Goal: Task Accomplishment & Management: Contribute content

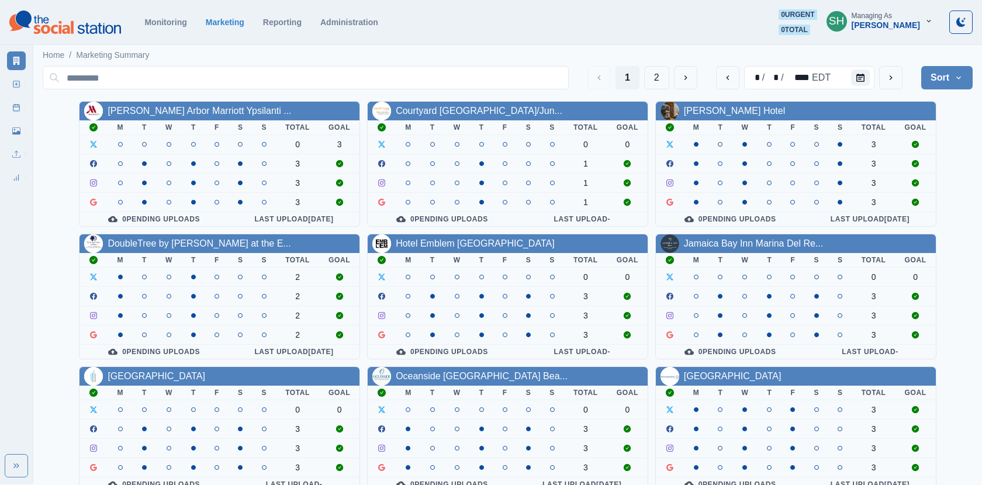
click at [882, 22] on div "[PERSON_NAME]" at bounding box center [885, 25] width 68 height 10
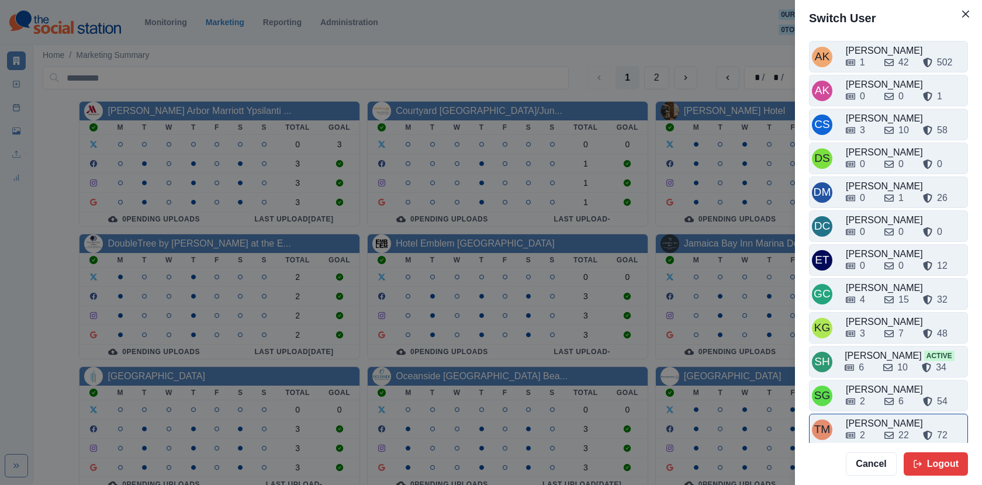
click at [869, 417] on div "[PERSON_NAME]" at bounding box center [905, 424] width 119 height 14
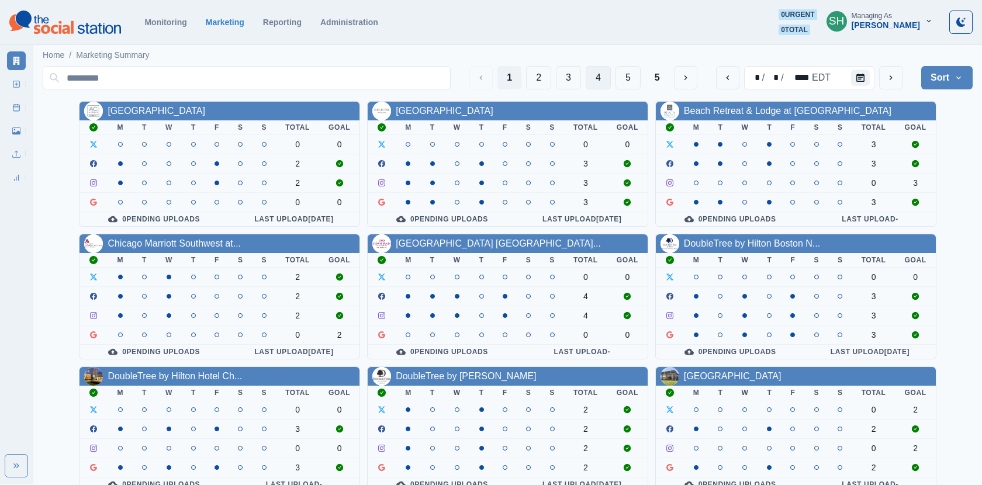
click at [602, 74] on button "4" at bounding box center [597, 77] width 25 height 23
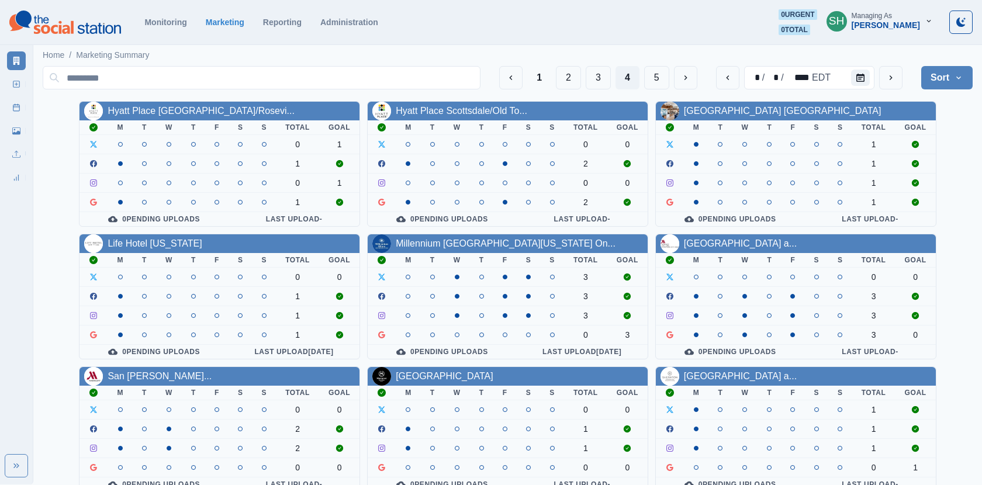
click at [480, 234] on div "Millennium [GEOGRAPHIC_DATA][US_STATE] On..." at bounding box center [508, 243] width 280 height 19
click at [479, 241] on link "Millennium [GEOGRAPHIC_DATA][US_STATE] On..." at bounding box center [506, 243] width 220 height 10
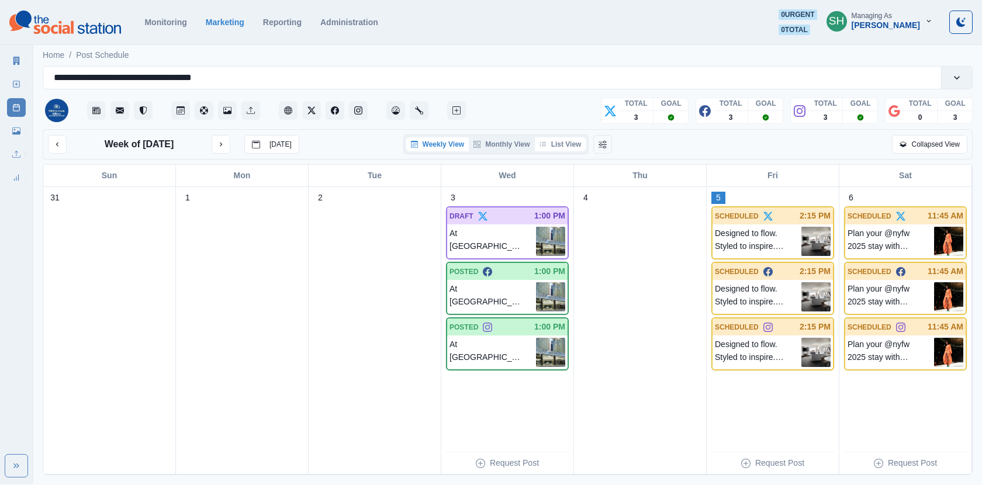
click at [546, 148] on button "List View" at bounding box center [560, 144] width 51 height 14
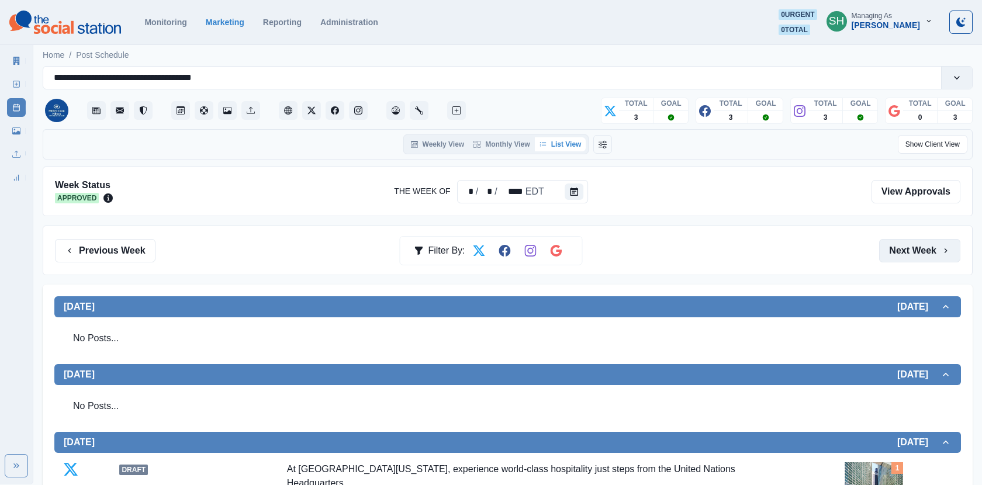
click at [892, 246] on button "Next Week" at bounding box center [919, 250] width 81 height 23
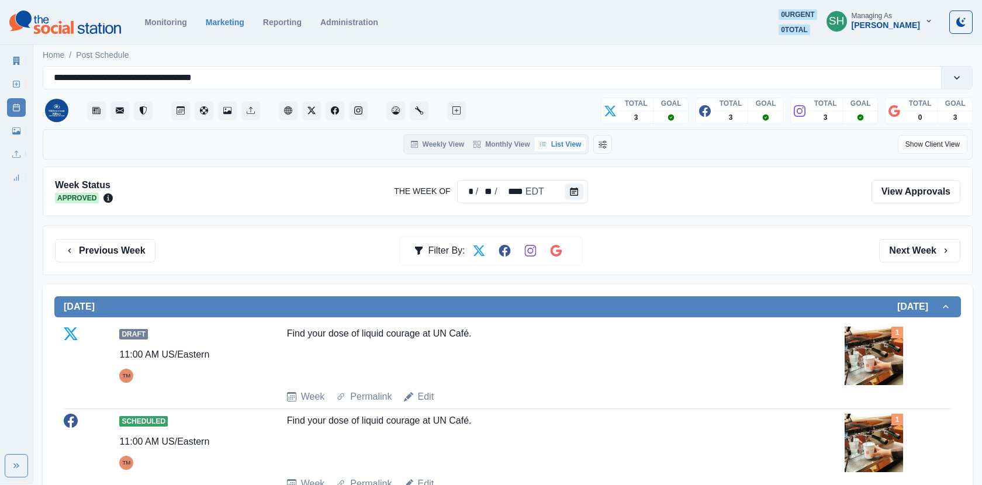
click at [15, 60] on icon at bounding box center [16, 61] width 8 height 8
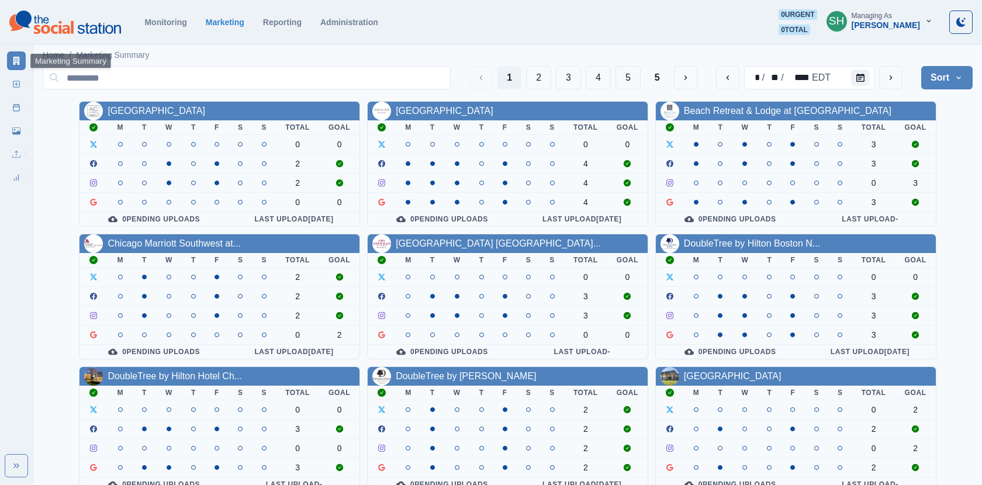
click at [893, 29] on div "[PERSON_NAME]" at bounding box center [885, 25] width 68 height 10
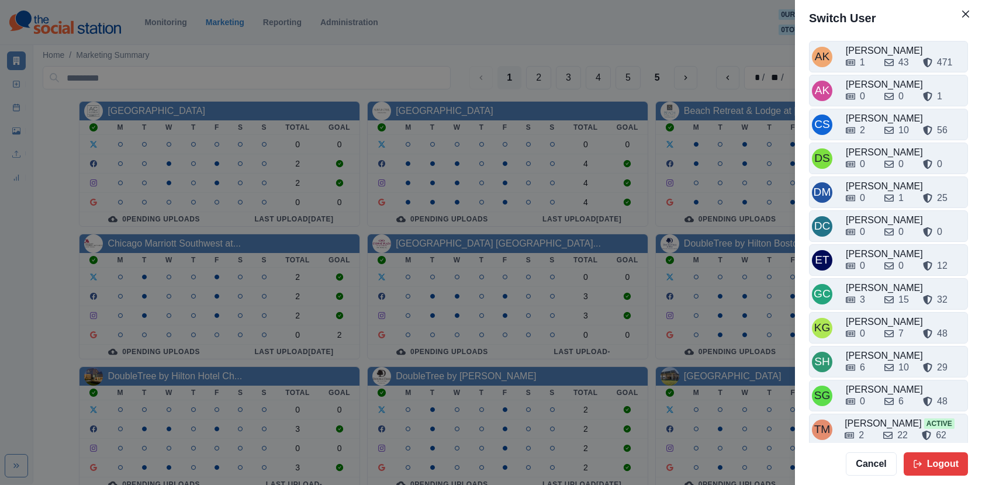
click at [501, 164] on div "Switch User AK [PERSON_NAME] 1 43 471 AK [PERSON_NAME] 0 0 1 CS Crizalyn Servid…" at bounding box center [491, 242] width 982 height 485
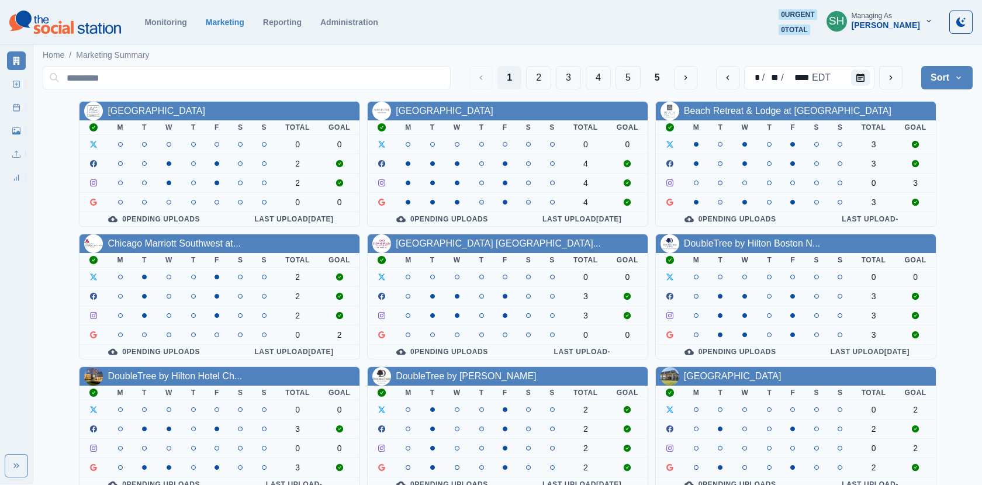
click at [887, 17] on div "Managing As" at bounding box center [871, 16] width 40 height 8
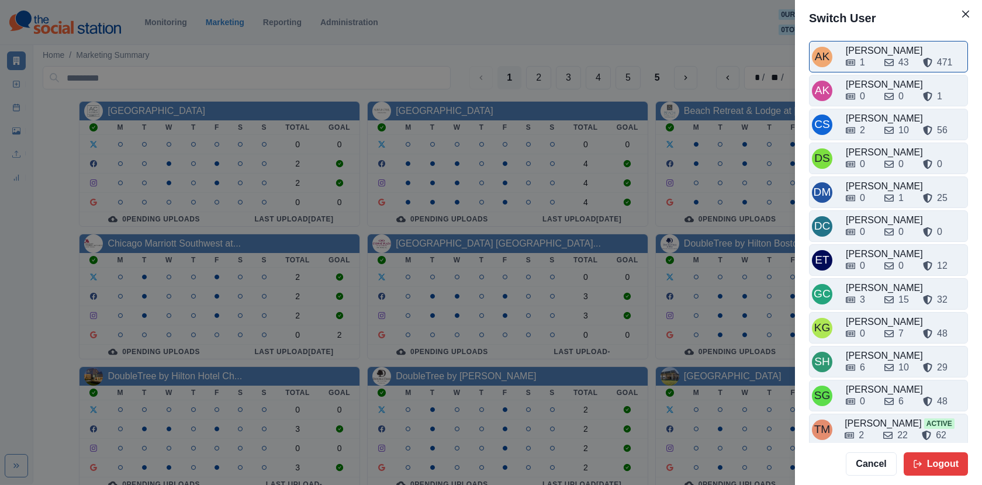
click at [871, 58] on div "1" at bounding box center [860, 63] width 29 height 14
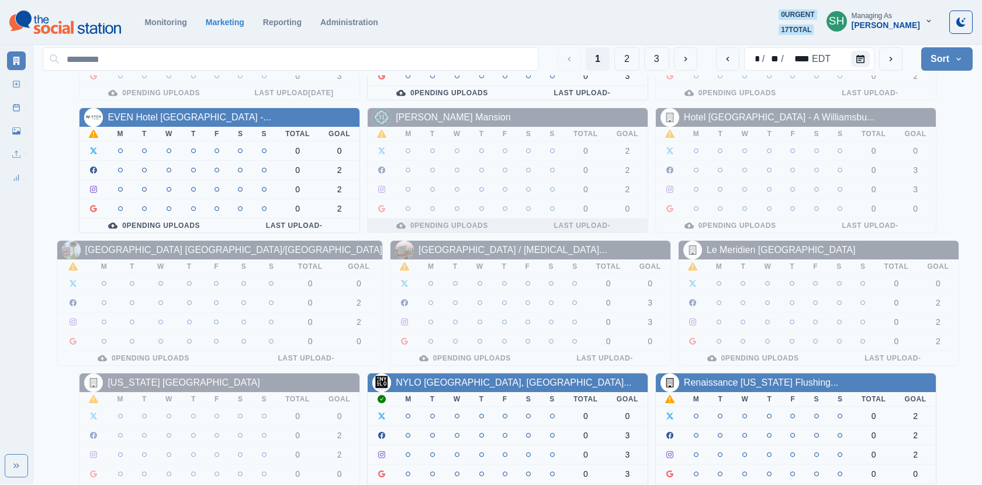
scroll to position [141, 0]
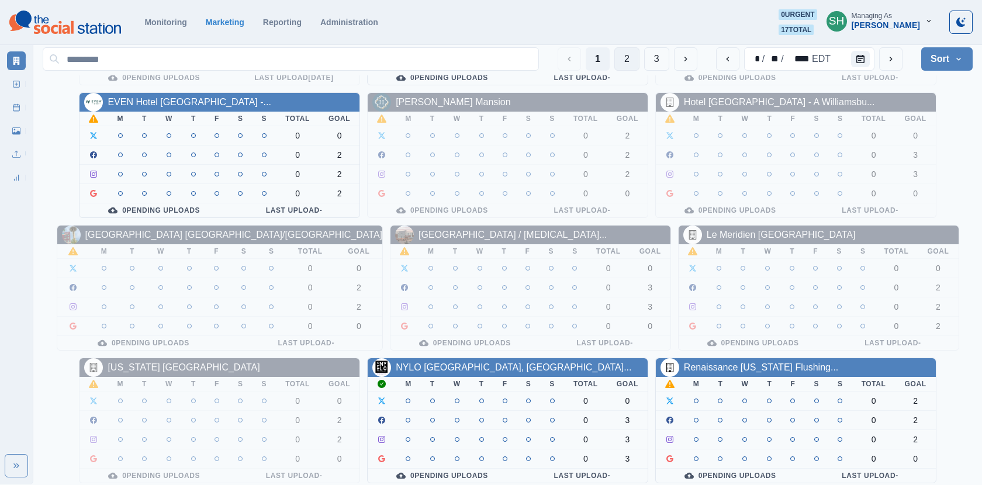
click at [626, 57] on button "2" at bounding box center [626, 58] width 25 height 23
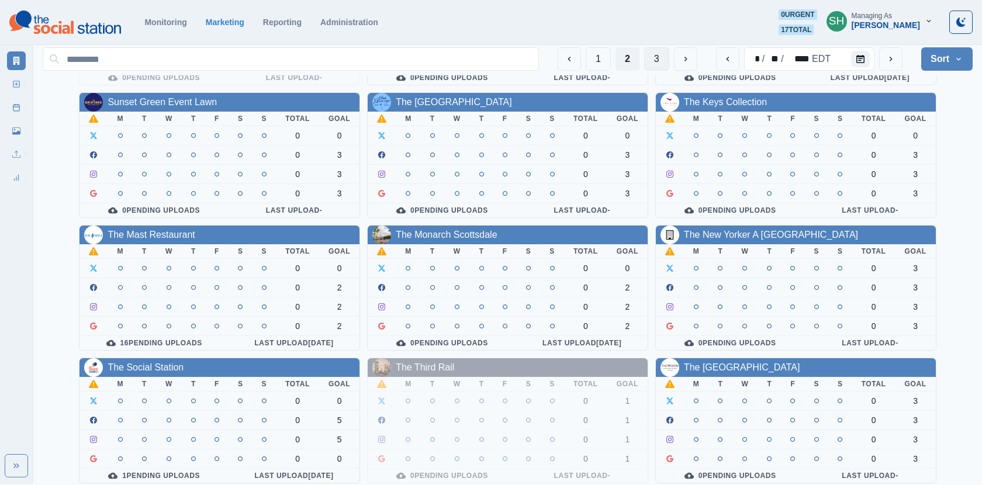
click at [651, 58] on button "3" at bounding box center [656, 58] width 25 height 23
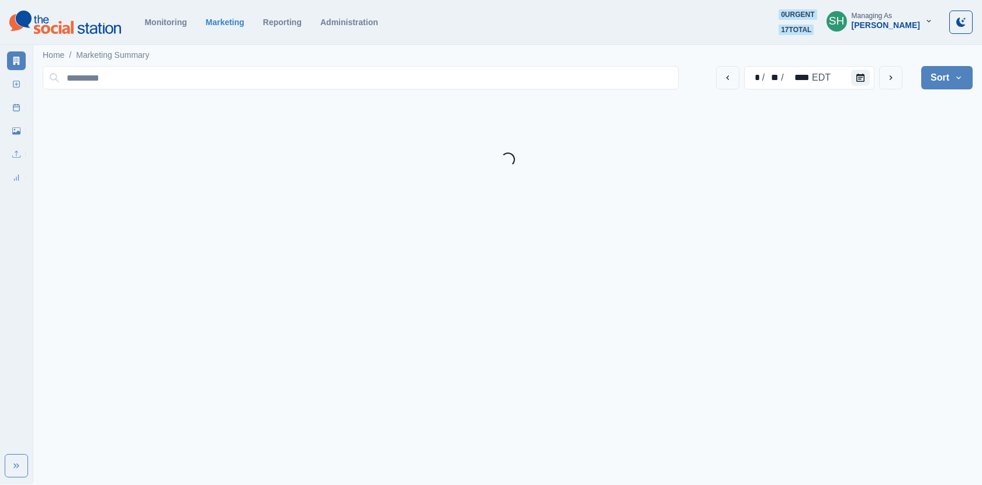
scroll to position [0, 0]
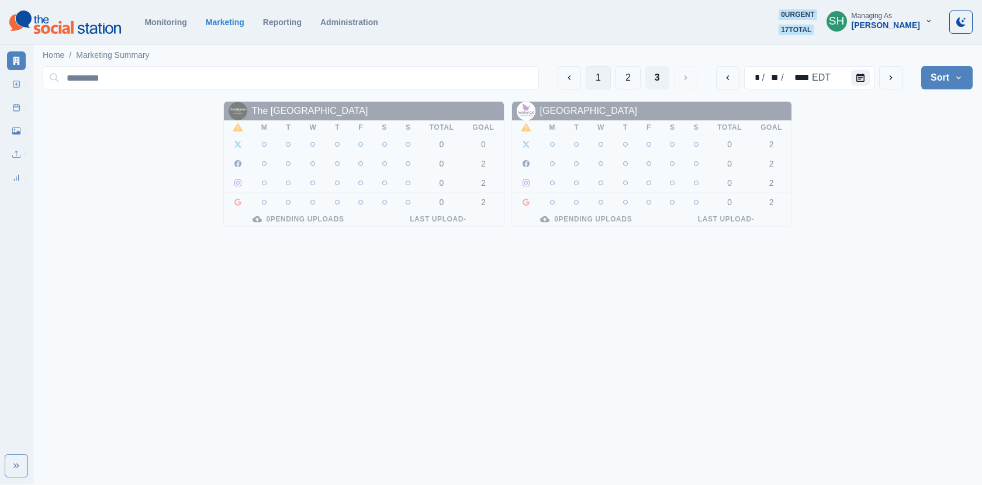
click at [608, 68] on button "1" at bounding box center [597, 77] width 25 height 23
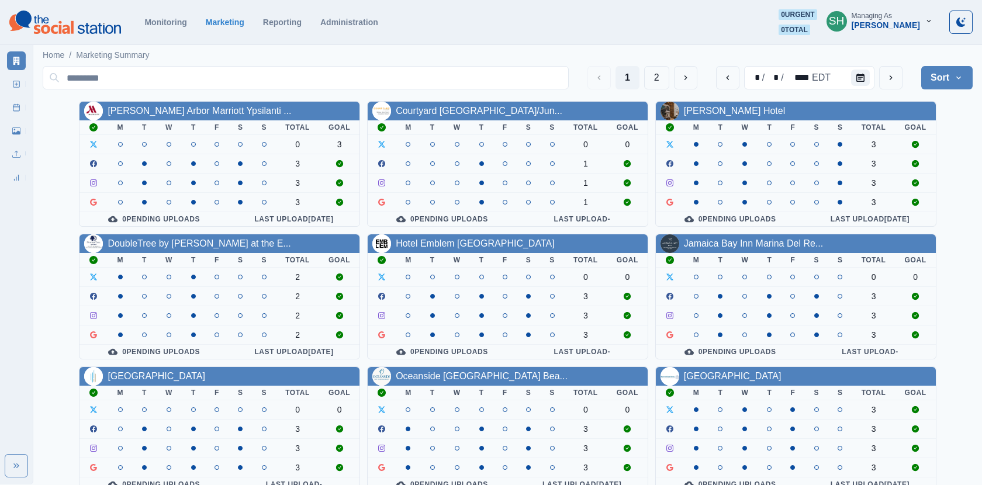
click at [892, 18] on div "Managing As" at bounding box center [871, 16] width 40 height 8
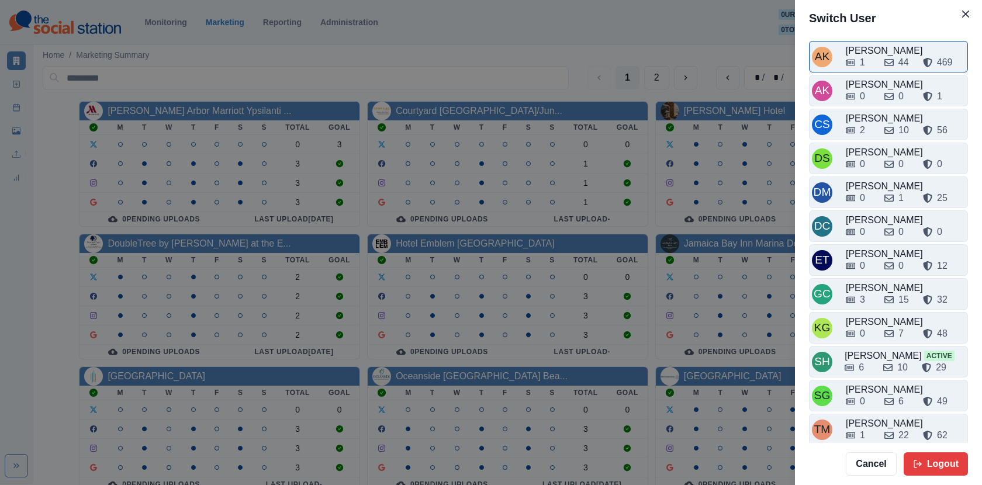
click at [876, 53] on div "1 44 469" at bounding box center [905, 60] width 119 height 19
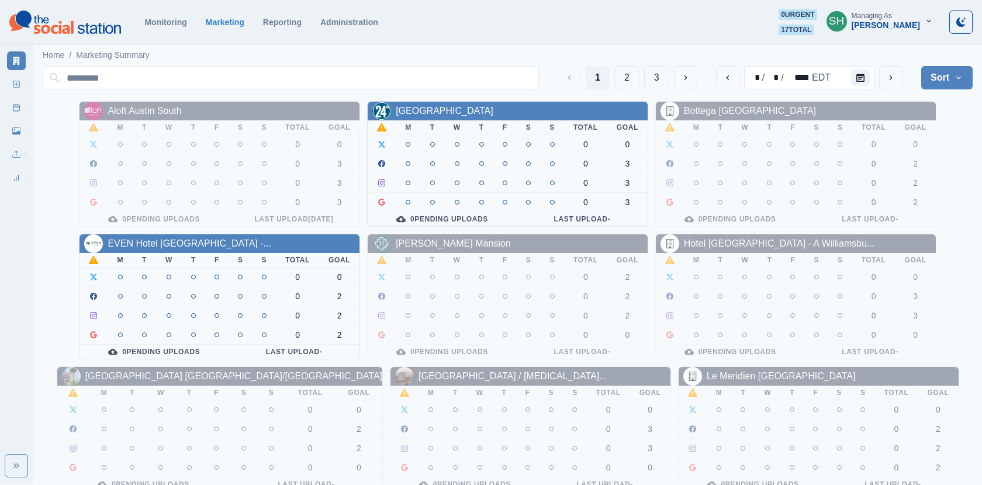
click at [931, 75] on button "Sort" at bounding box center [946, 77] width 51 height 23
click at [889, 31] on button "SH Managing As Alex Kalogeropoulos" at bounding box center [879, 20] width 125 height 23
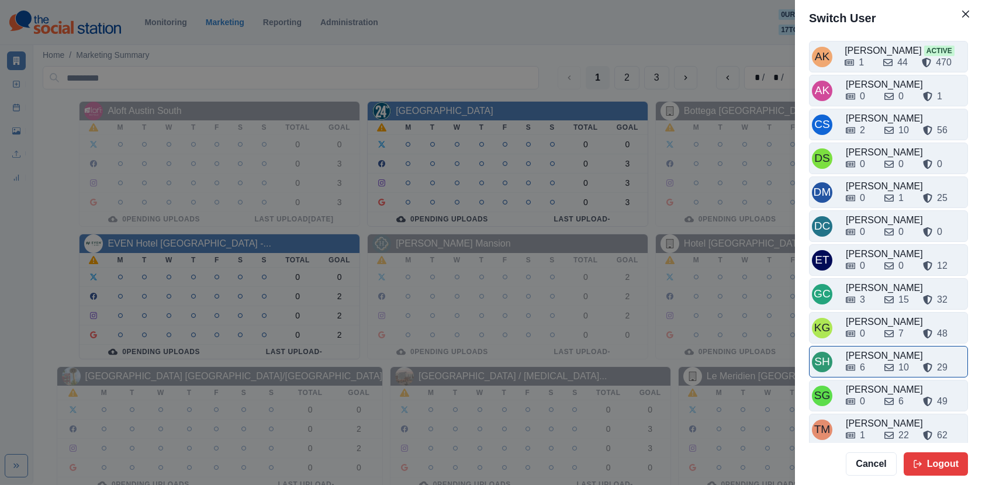
click at [869, 356] on div "6 10 29" at bounding box center [905, 365] width 119 height 19
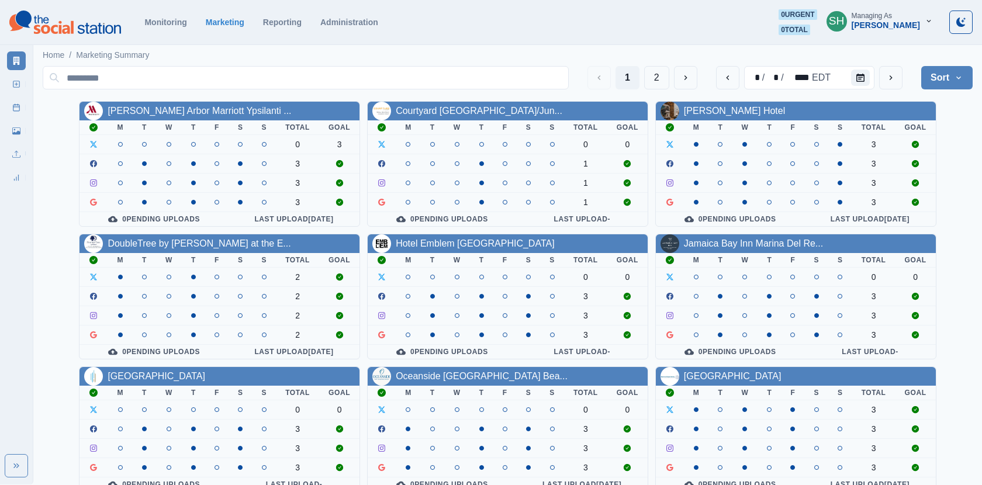
click at [905, 24] on div "[PERSON_NAME]" at bounding box center [885, 25] width 68 height 10
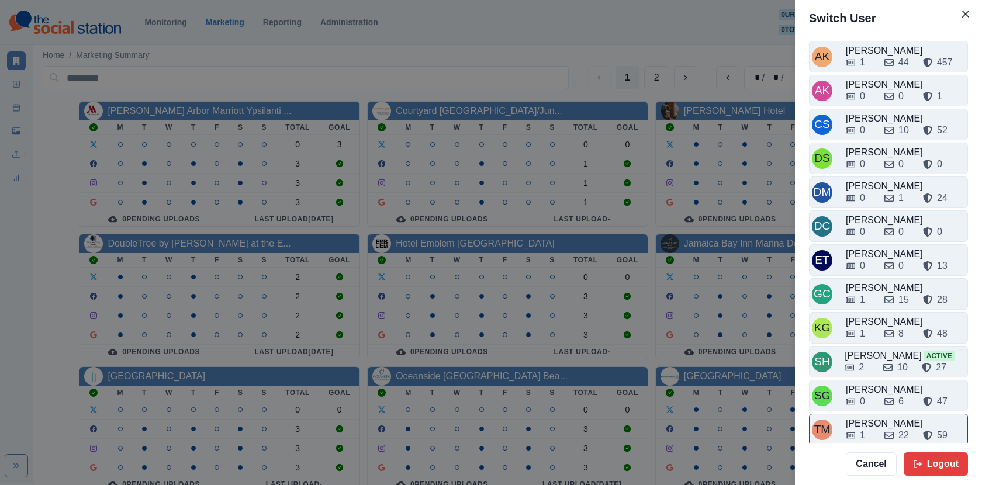
click at [876, 424] on div "1 22 59" at bounding box center [905, 433] width 119 height 19
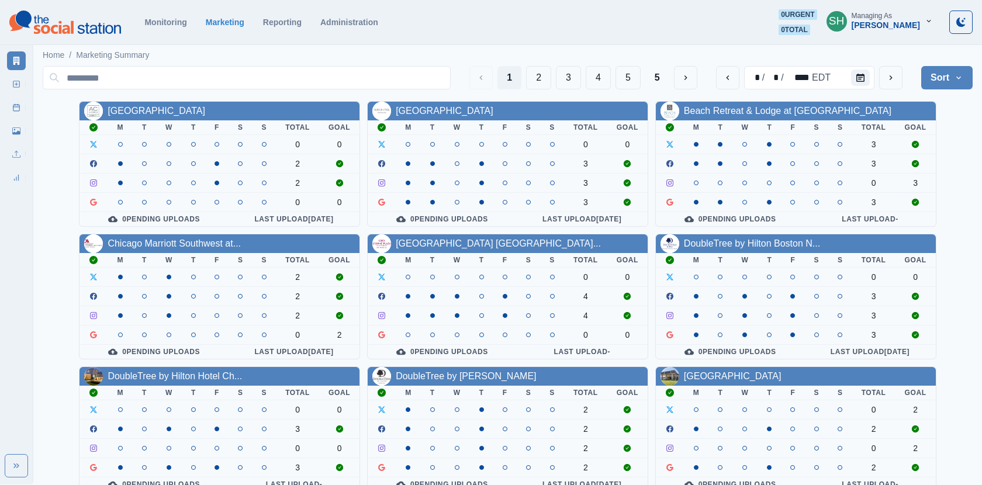
click at [602, 89] on div "1 2 3 4 5 5 * / * / **** EDT Sort Client Name Uploads Pending Post Approval" at bounding box center [508, 77] width 930 height 33
click at [595, 70] on button "4" at bounding box center [597, 77] width 25 height 23
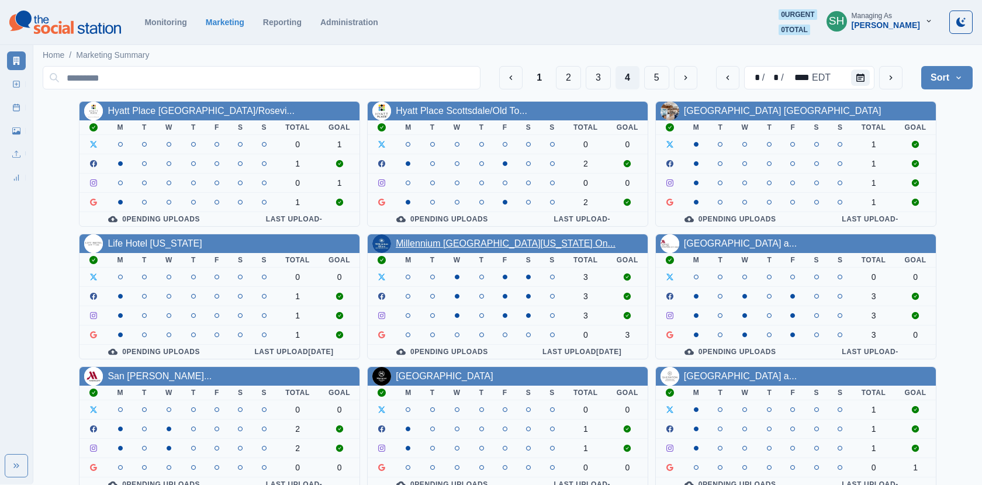
click at [453, 241] on link "Millennium [GEOGRAPHIC_DATA][US_STATE] On..." at bounding box center [506, 243] width 220 height 10
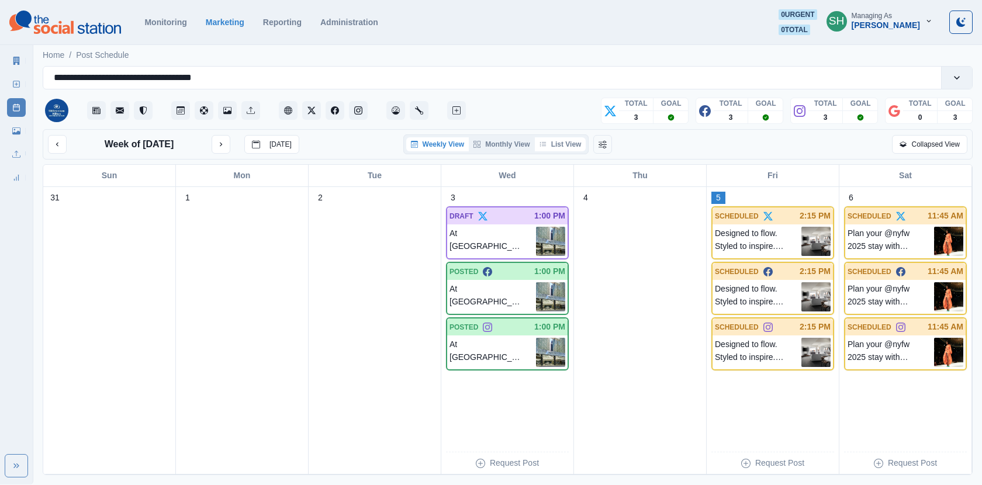
click at [549, 137] on button "List View" at bounding box center [560, 144] width 51 height 14
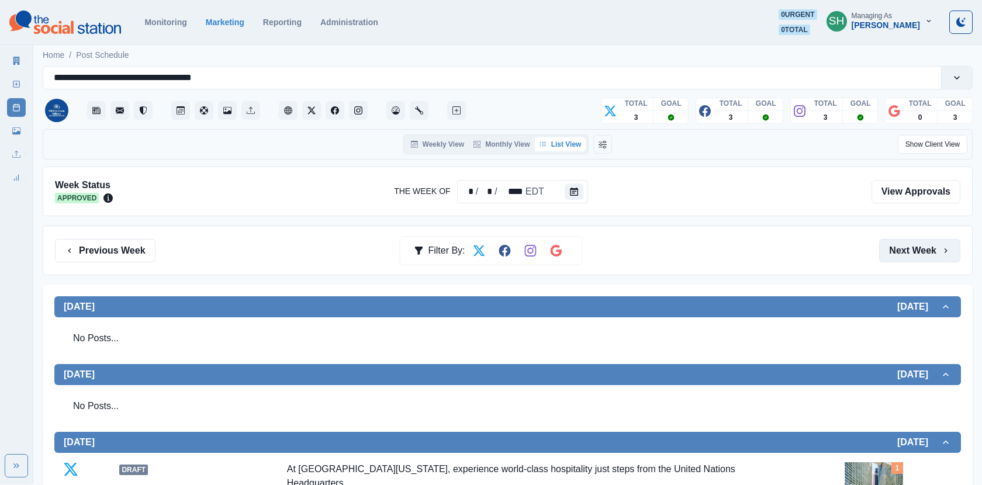
click at [918, 245] on button "Next Week" at bounding box center [919, 250] width 81 height 23
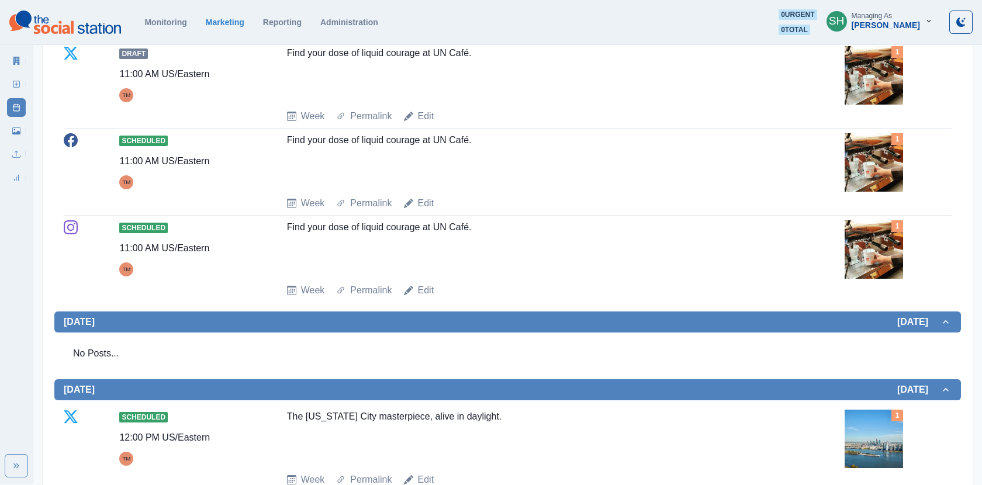
scroll to position [185, 0]
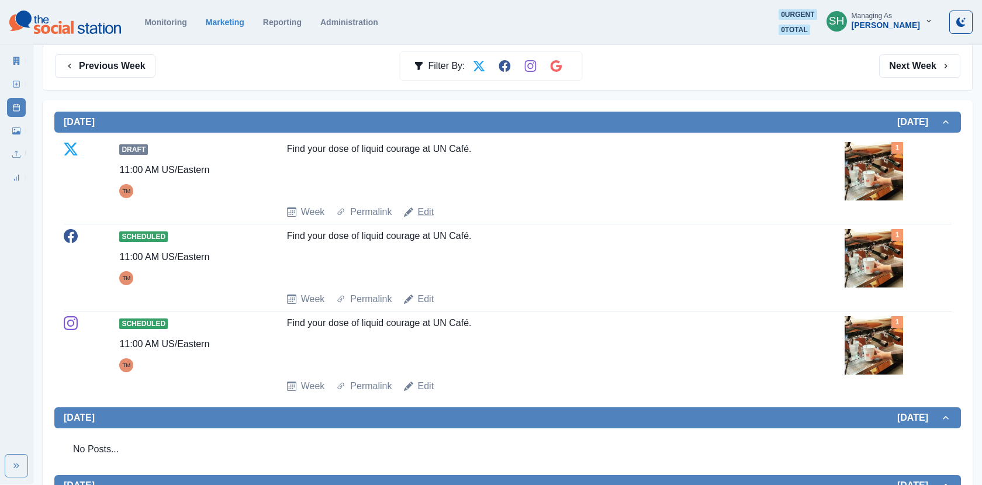
click at [424, 207] on link "Edit" at bounding box center [426, 212] width 16 height 14
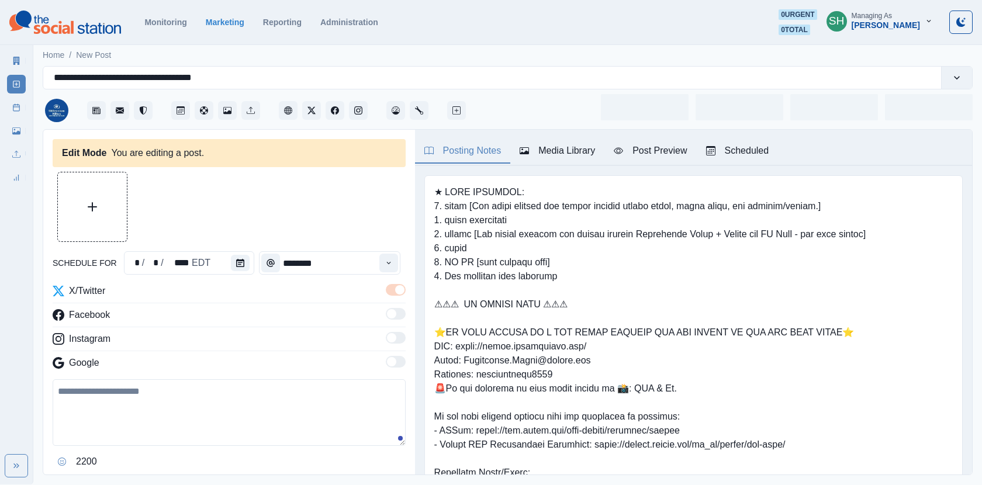
type input "********"
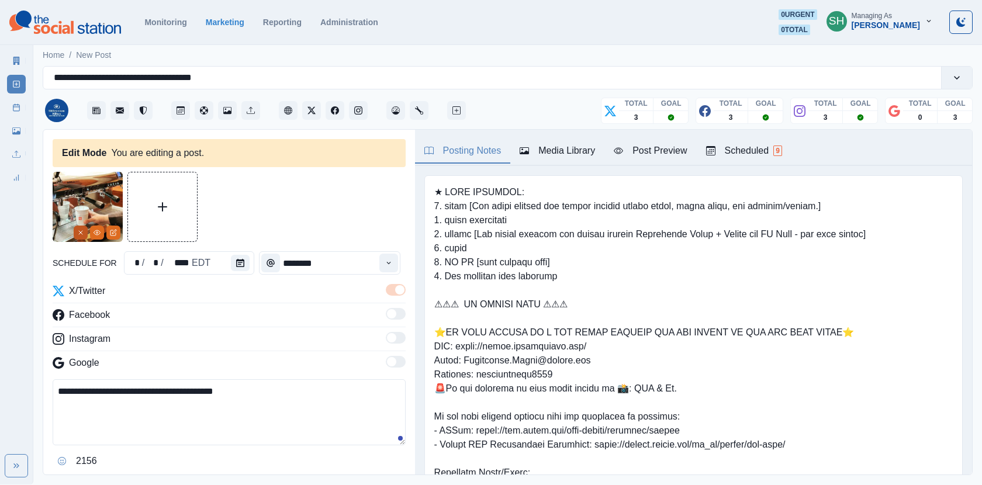
click at [83, 238] on button "Remove" at bounding box center [81, 233] width 14 height 14
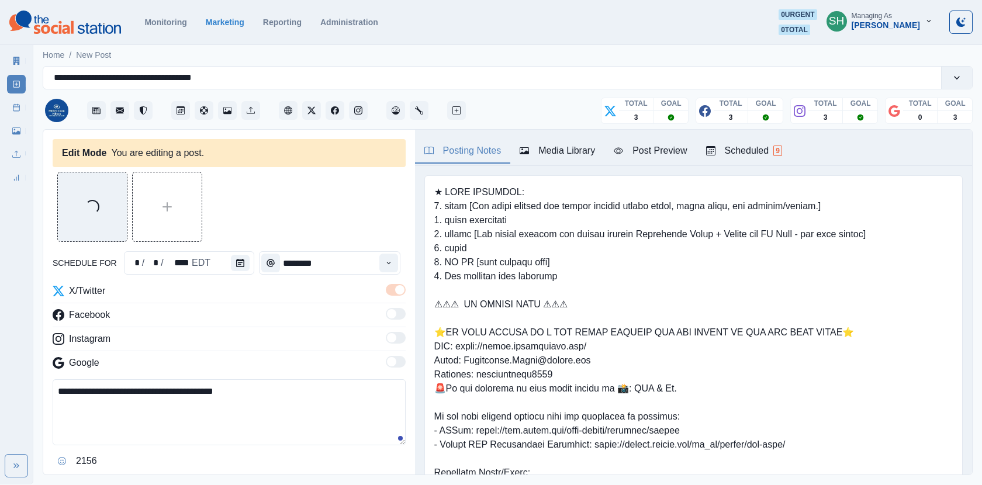
click at [190, 385] on textarea "**********" at bounding box center [229, 412] width 353 height 66
paste textarea "**********"
click at [202, 384] on textarea "**********" at bounding box center [229, 412] width 353 height 66
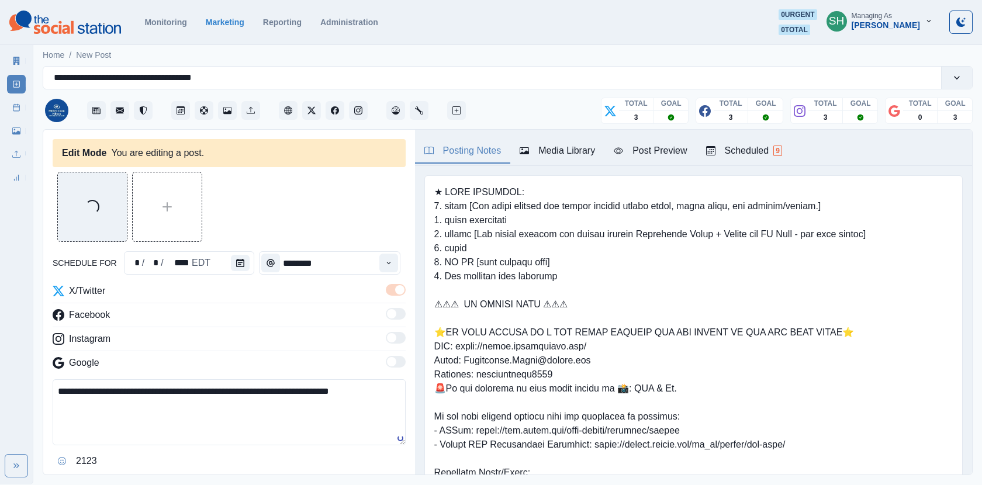
click at [202, 384] on textarea "**********" at bounding box center [229, 412] width 353 height 66
type textarea "**********"
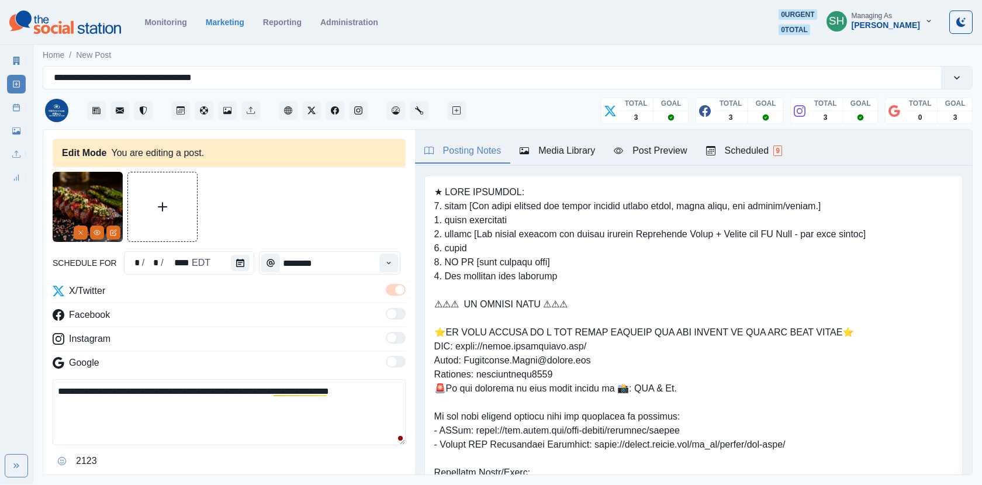
scroll to position [15, 0]
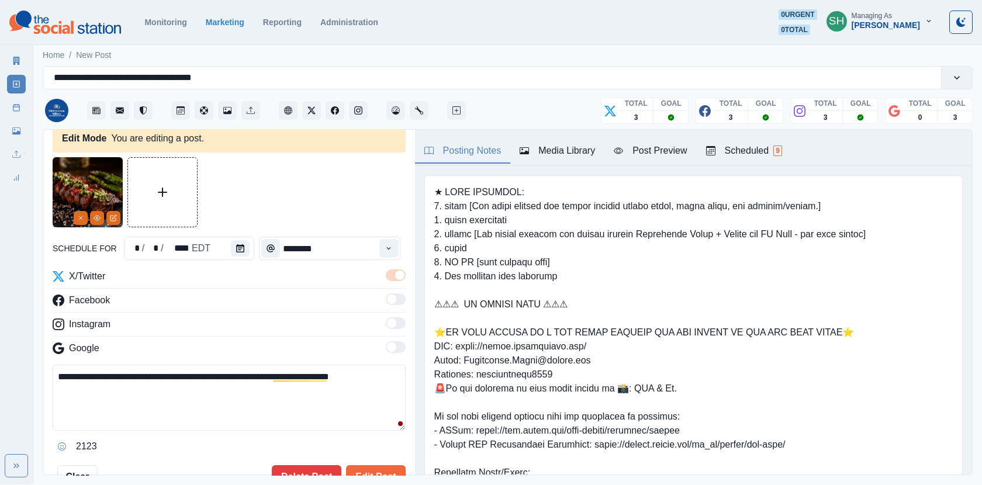
click at [541, 155] on div "Media Library" at bounding box center [556, 151] width 75 height 14
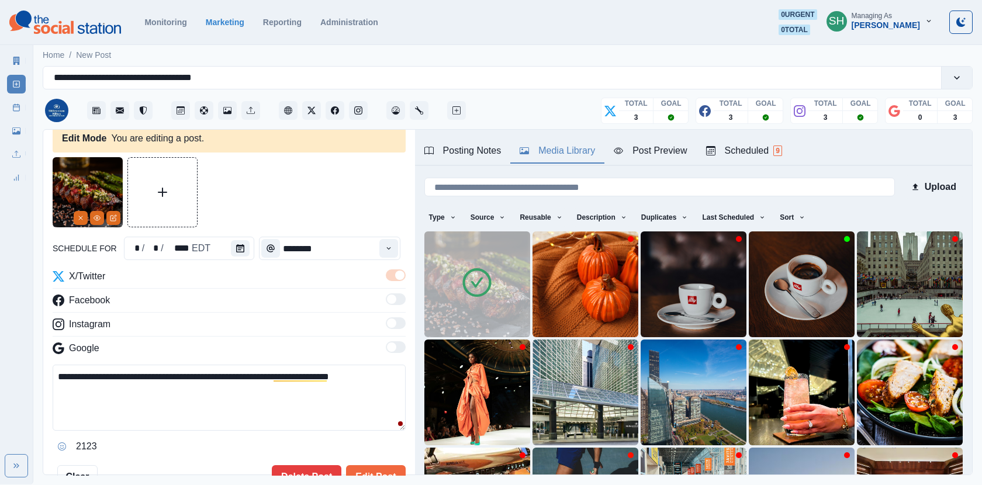
click at [668, 154] on div "Post Preview" at bounding box center [650, 151] width 73 height 14
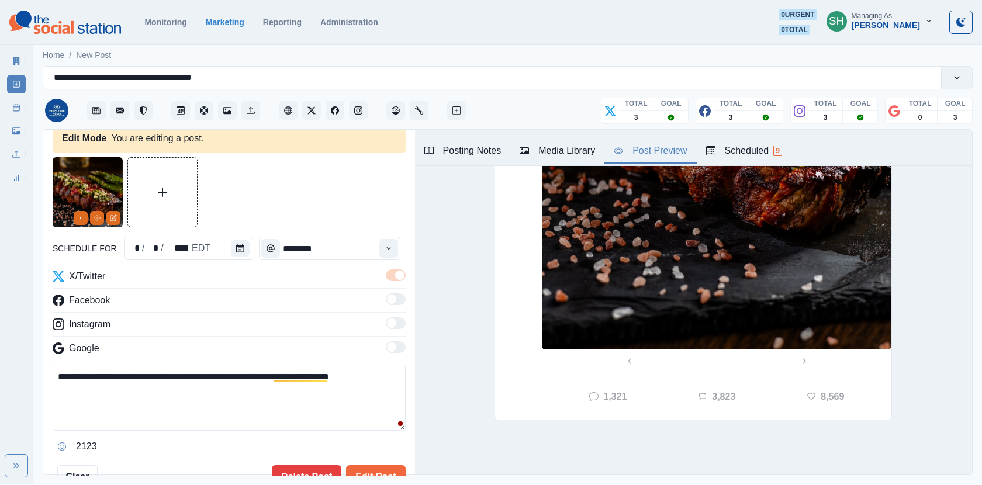
scroll to position [0, 0]
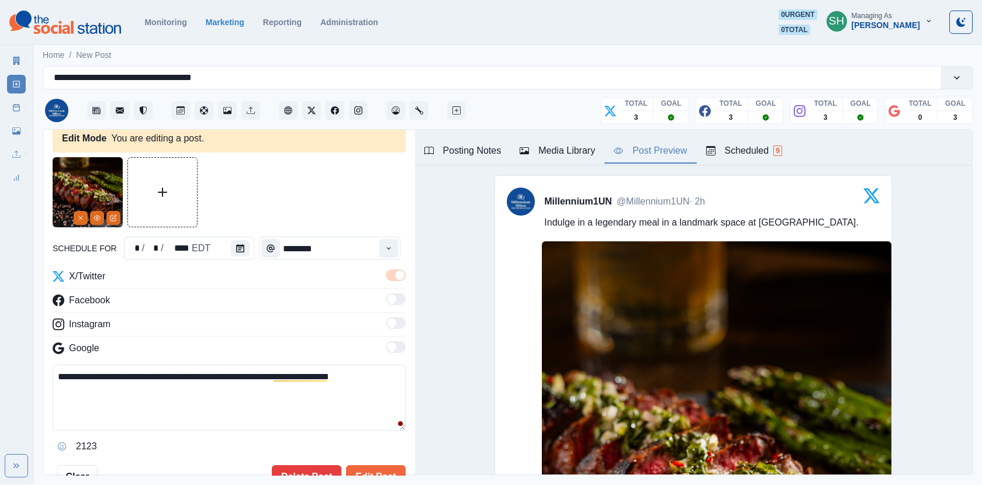
click at [528, 148] on icon "button" at bounding box center [523, 150] width 9 height 9
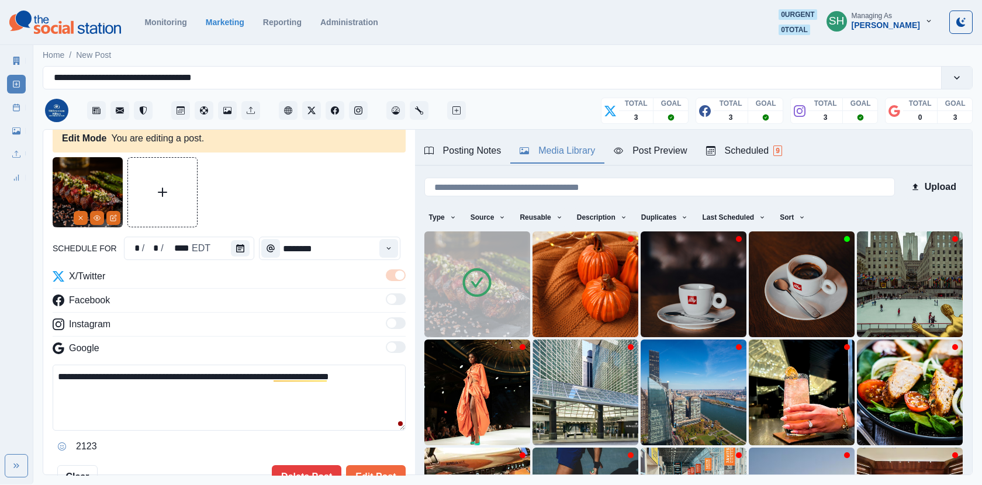
click at [500, 273] on img at bounding box center [477, 284] width 106 height 106
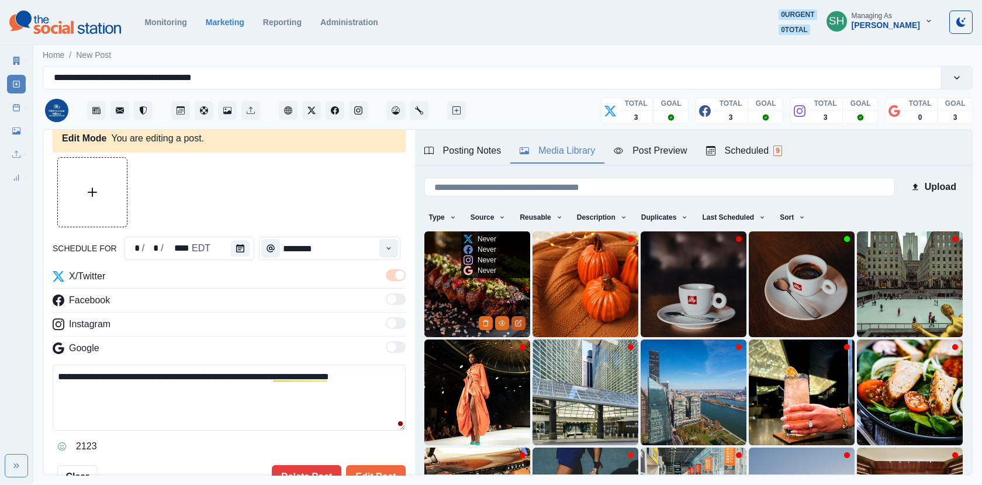
click at [515, 324] on icon "Edit Media" at bounding box center [517, 323] width 5 height 5
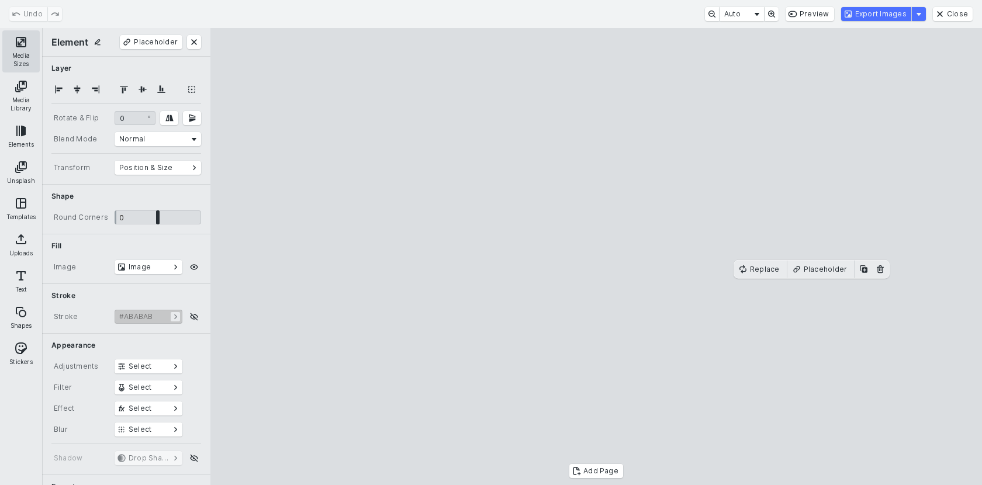
click at [28, 50] on button "Media Sizes" at bounding box center [20, 51] width 37 height 42
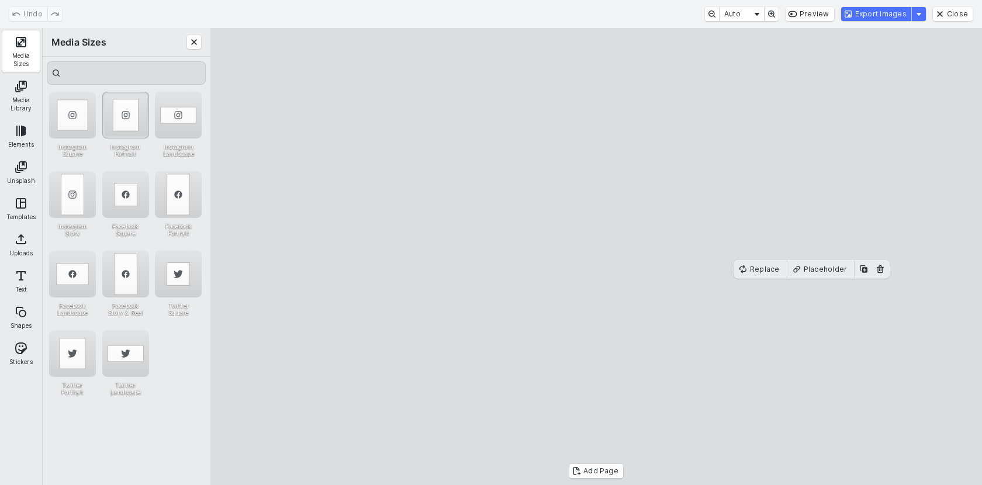
click at [140, 111] on div "Instagram Portrait" at bounding box center [125, 115] width 47 height 47
click at [865, 15] on button "Export Images" at bounding box center [876, 14] width 70 height 14
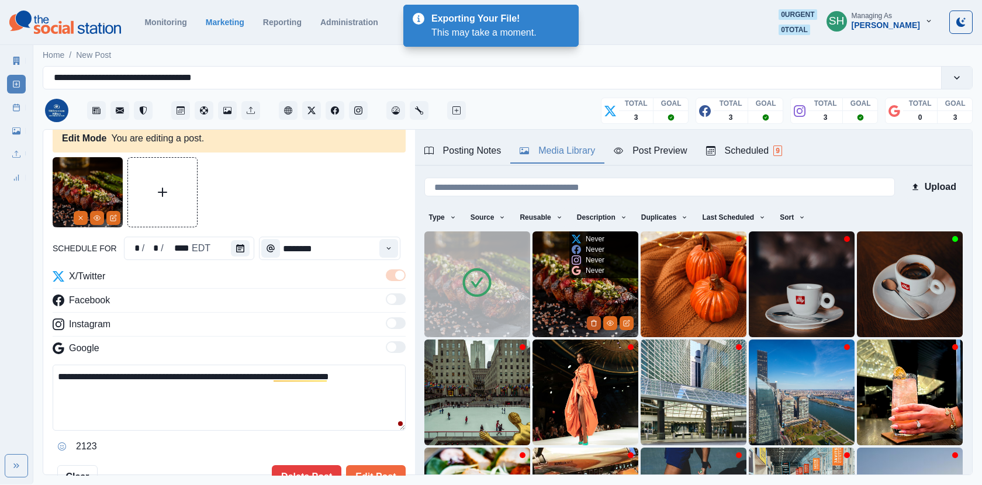
click at [591, 317] on button "Delete Media" at bounding box center [594, 323] width 14 height 14
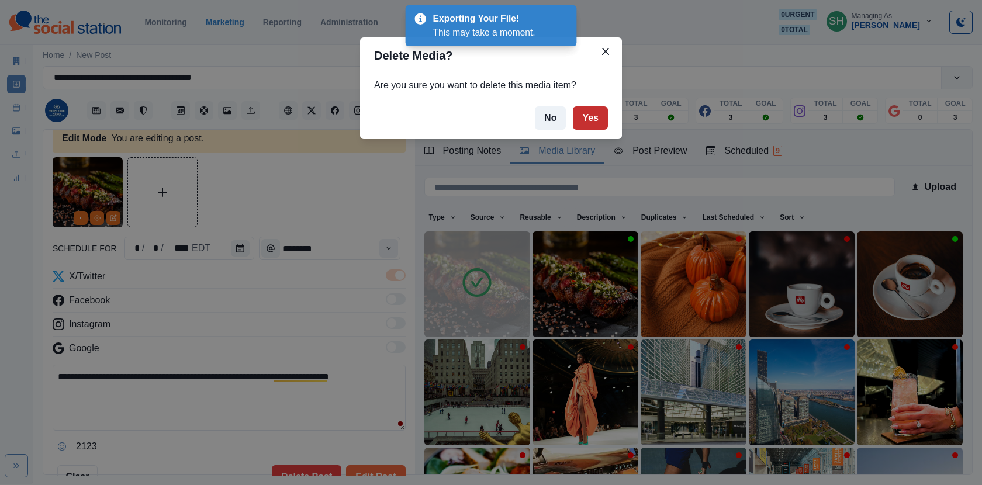
click at [583, 113] on button "Yes" at bounding box center [590, 117] width 35 height 23
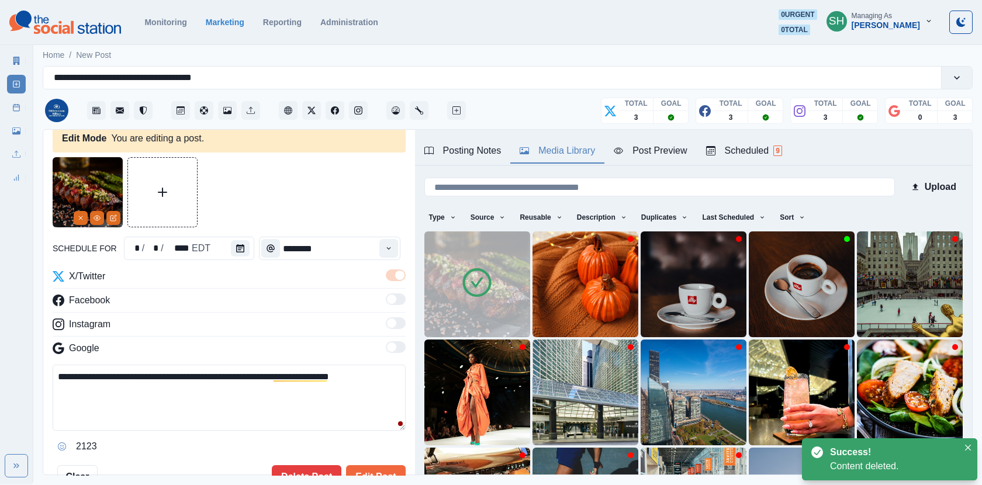
click at [237, 369] on textarea "**********" at bounding box center [229, 398] width 353 height 66
click at [375, 469] on button "Edit Post" at bounding box center [375, 476] width 59 height 23
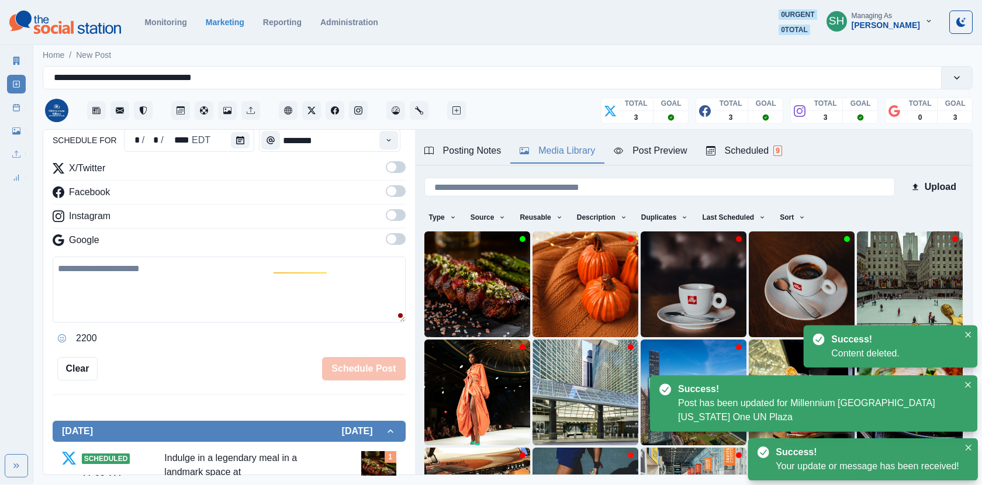
scroll to position [333, 0]
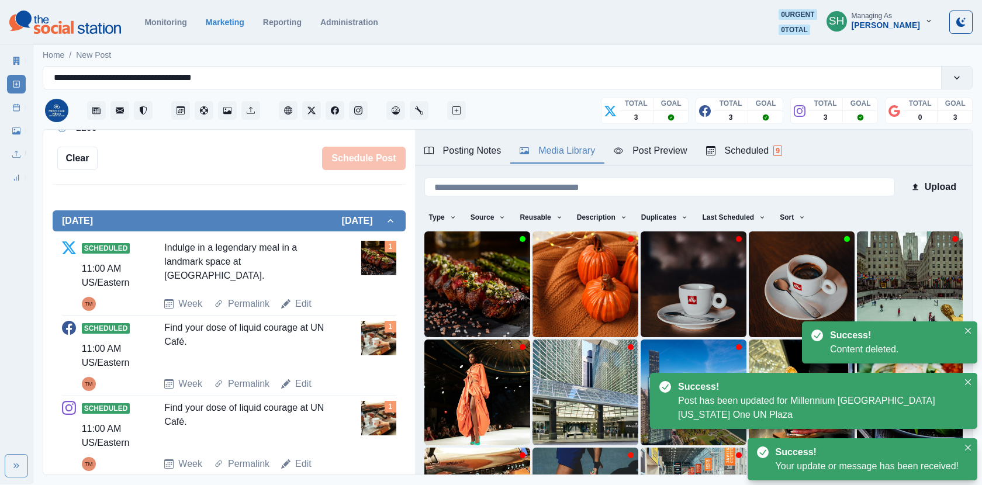
click at [310, 388] on link "Edit" at bounding box center [303, 384] width 16 height 14
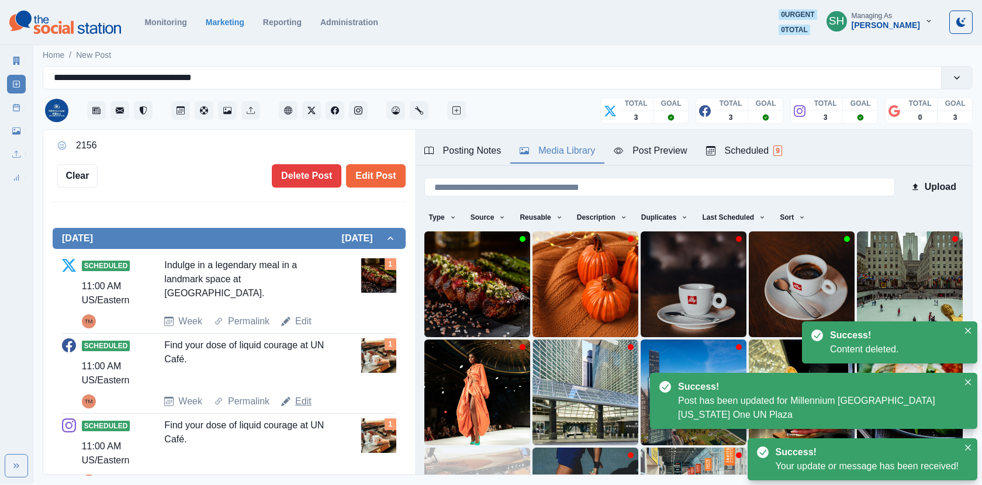
scroll to position [351, 0]
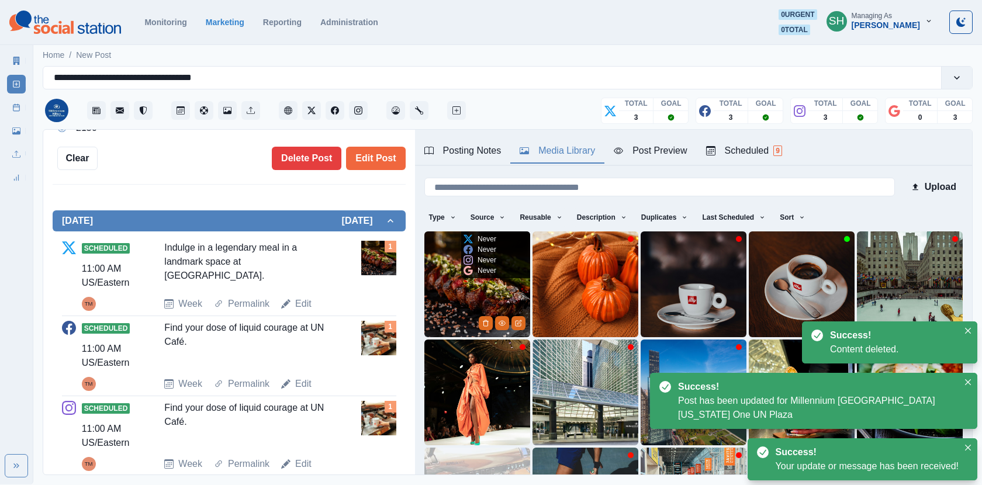
click at [444, 301] on img at bounding box center [477, 284] width 106 height 106
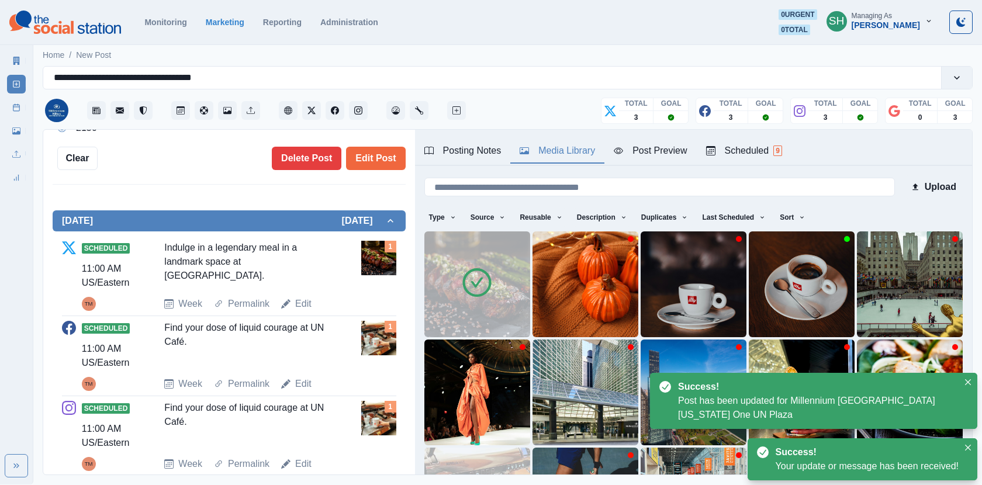
scroll to position [189, 0]
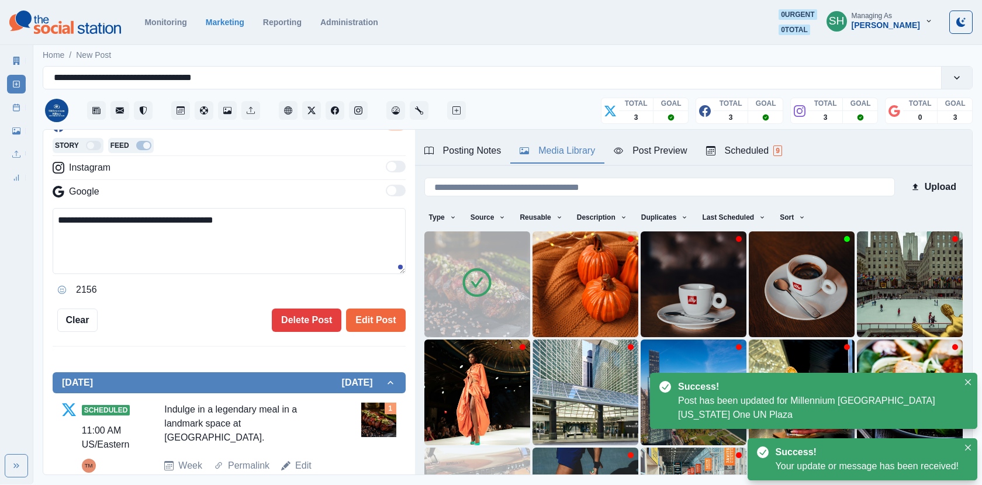
click at [181, 220] on textarea "**********" at bounding box center [229, 241] width 353 height 66
paste textarea "**********"
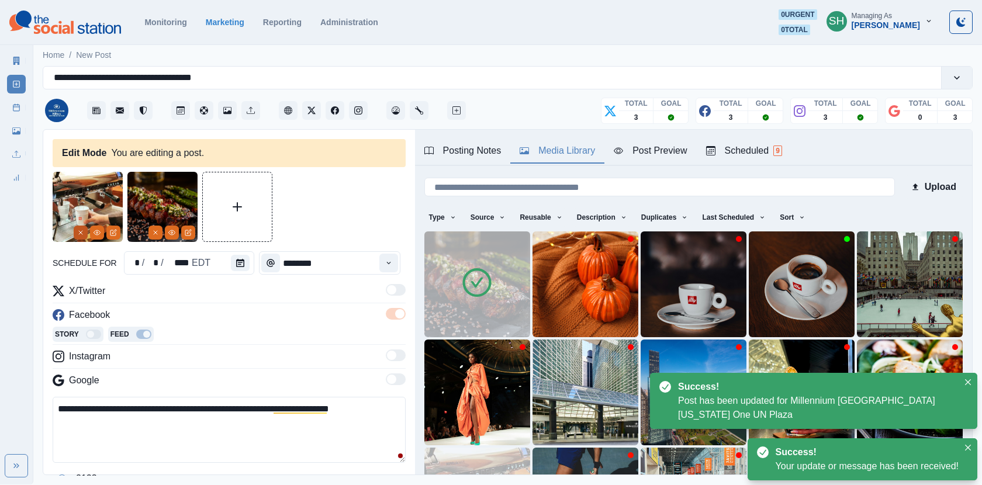
type textarea "**********"
click at [81, 233] on line "Remove" at bounding box center [81, 233] width 4 height 4
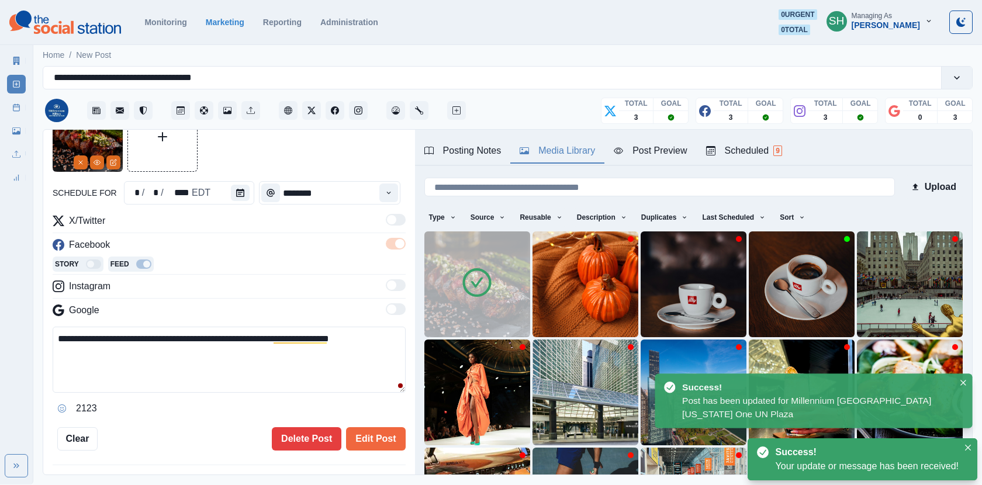
scroll to position [117, 0]
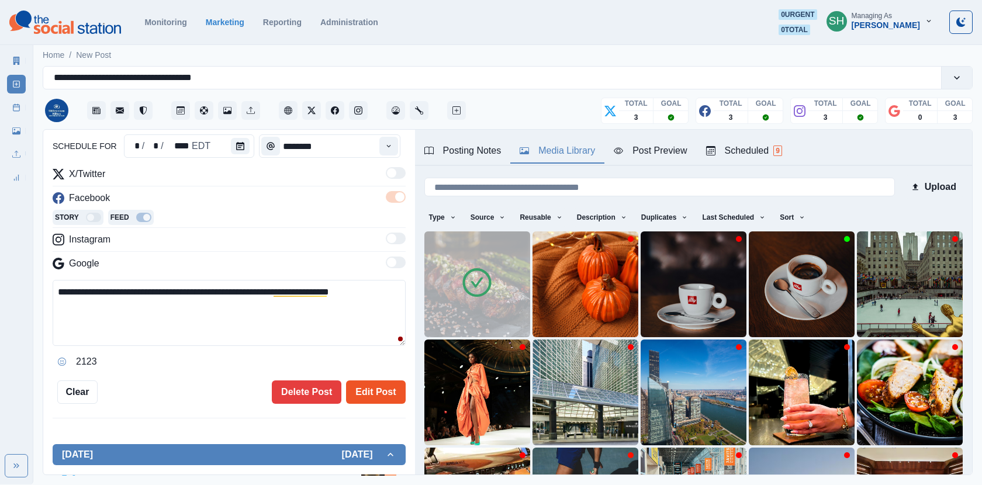
click at [373, 387] on button "Edit Post" at bounding box center [375, 391] width 59 height 23
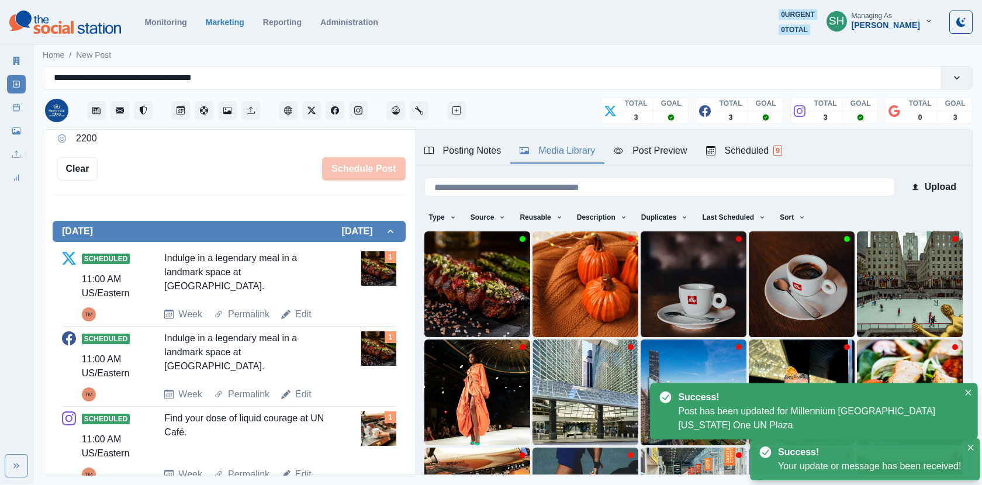
scroll to position [361, 0]
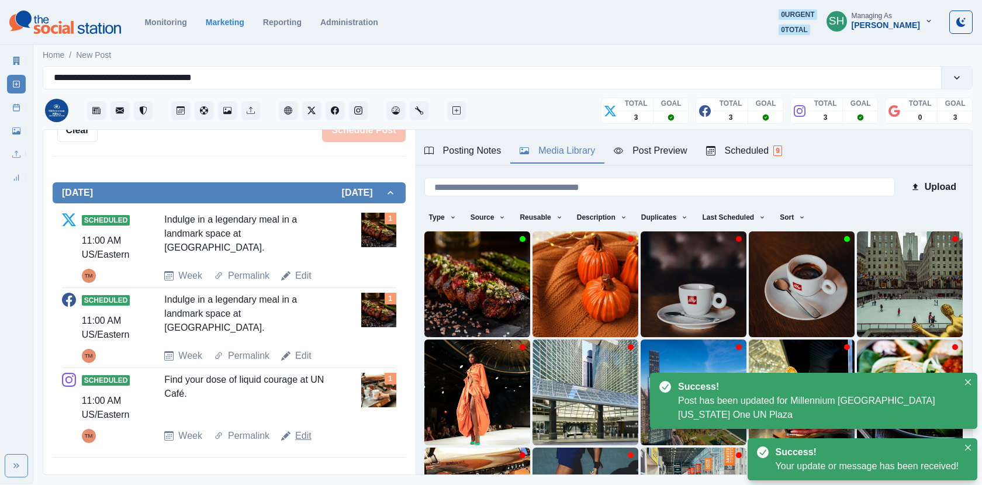
click at [297, 429] on link "Edit" at bounding box center [303, 436] width 16 height 14
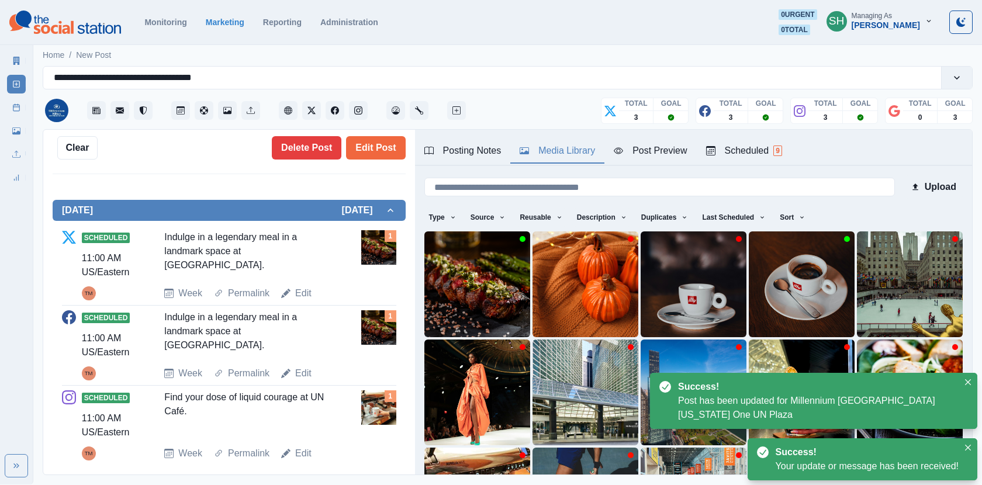
scroll to position [18, 0]
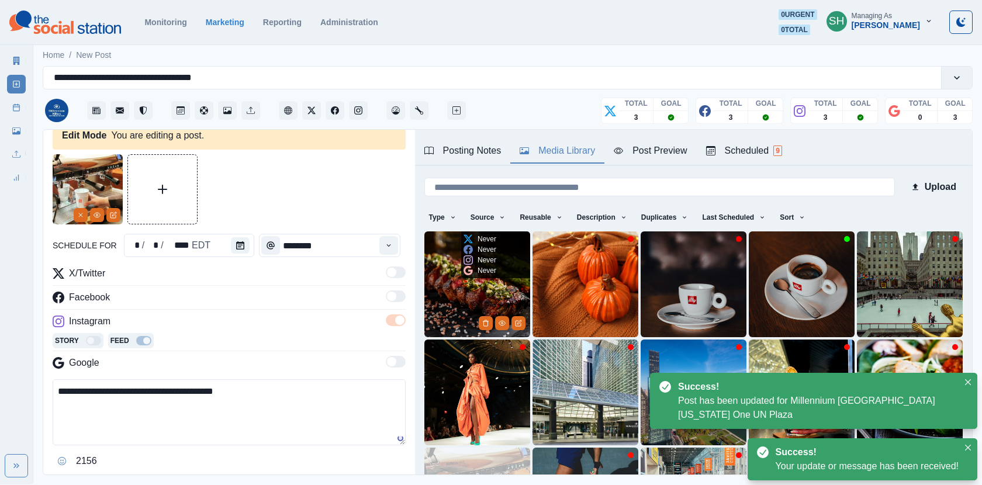
click at [449, 307] on img at bounding box center [477, 284] width 106 height 106
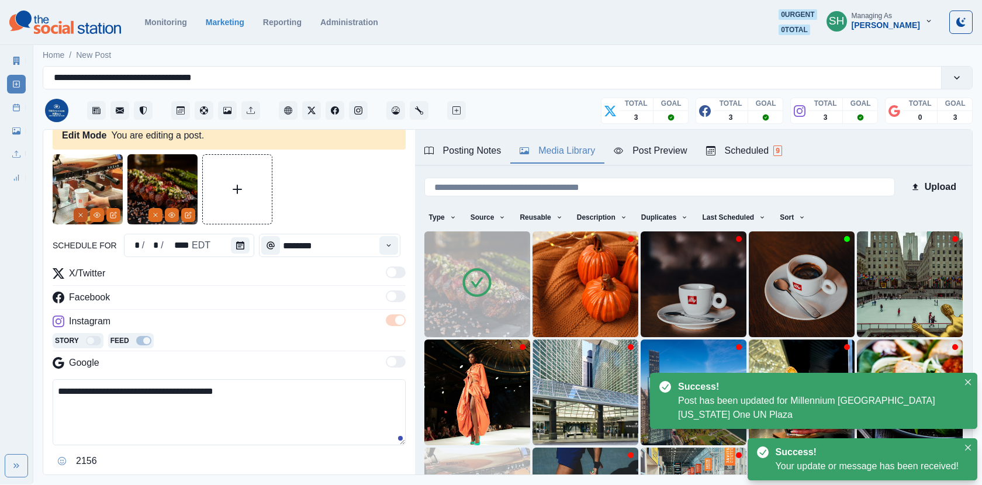
click at [77, 217] on icon "Remove" at bounding box center [80, 215] width 7 height 7
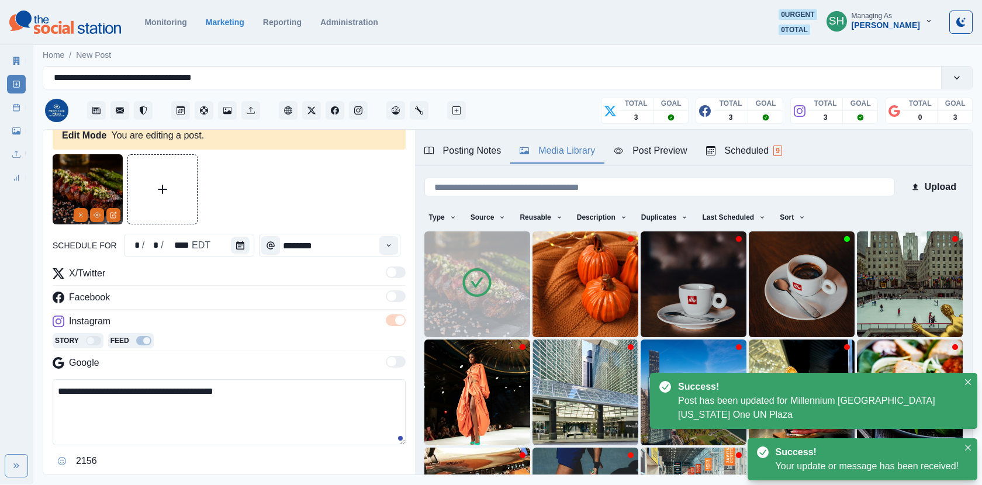
click at [156, 389] on textarea "**********" at bounding box center [229, 412] width 353 height 66
paste textarea "**********"
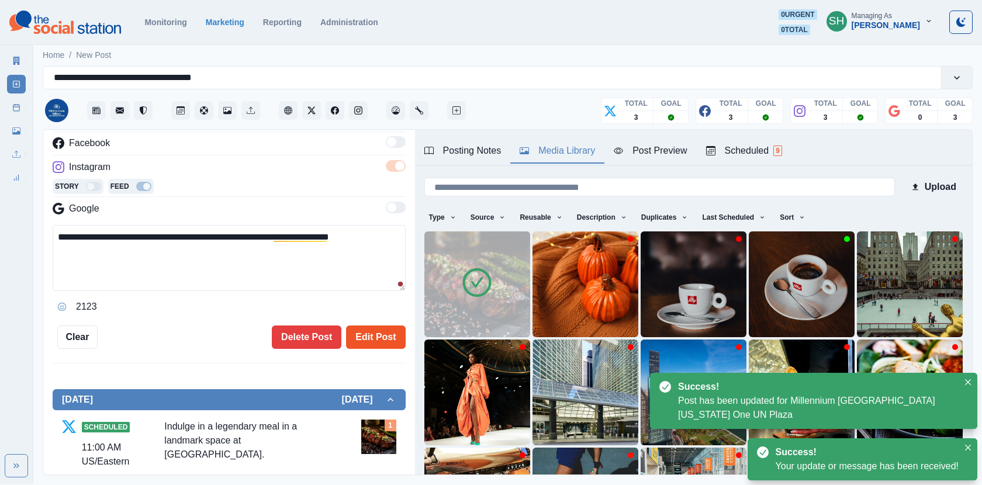
type textarea "**********"
click at [378, 345] on button "Edit Post" at bounding box center [375, 336] width 59 height 23
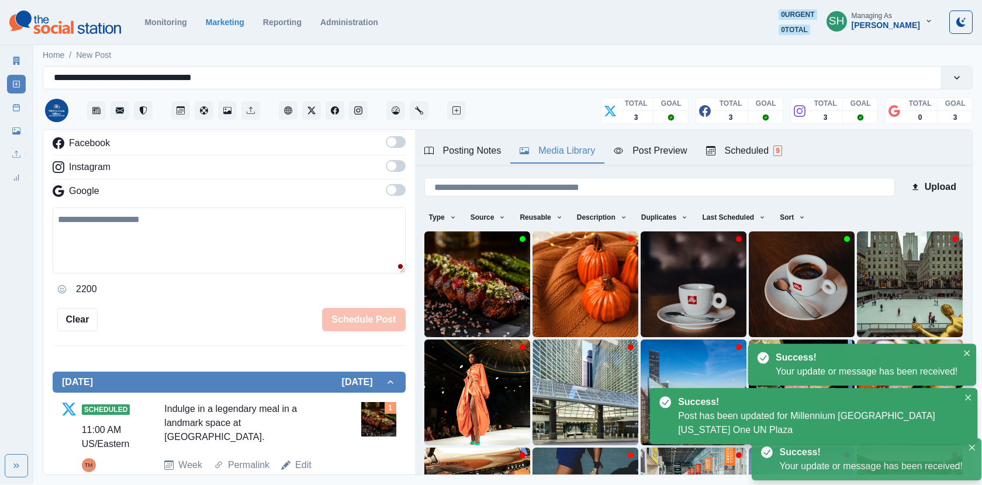
scroll to position [361, 0]
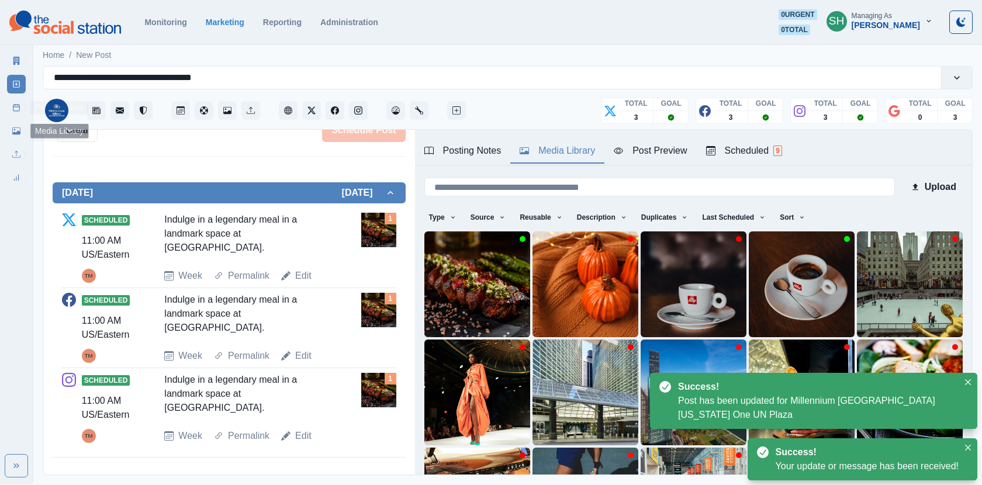
click at [10, 113] on link "Post Schedule" at bounding box center [16, 107] width 19 height 19
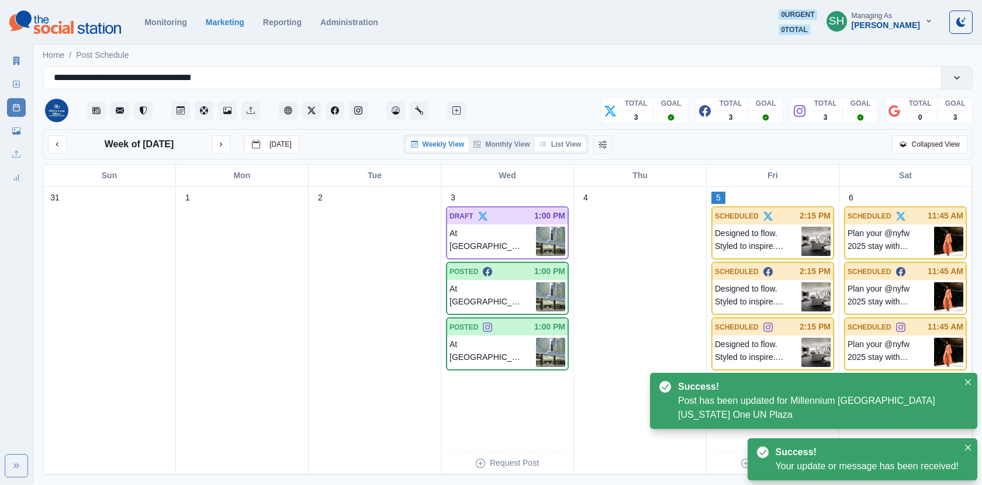
click at [568, 147] on button "List View" at bounding box center [560, 144] width 51 height 14
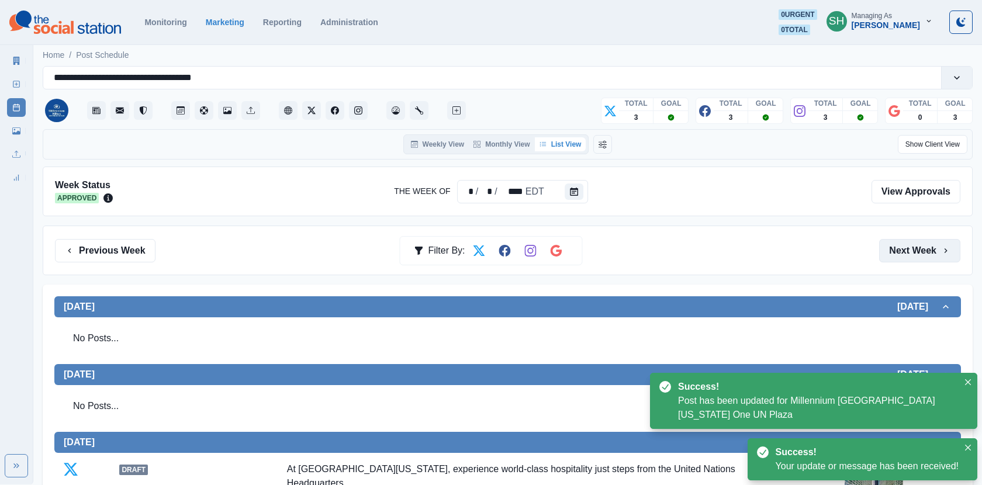
click at [888, 250] on button "Next Week" at bounding box center [919, 250] width 81 height 23
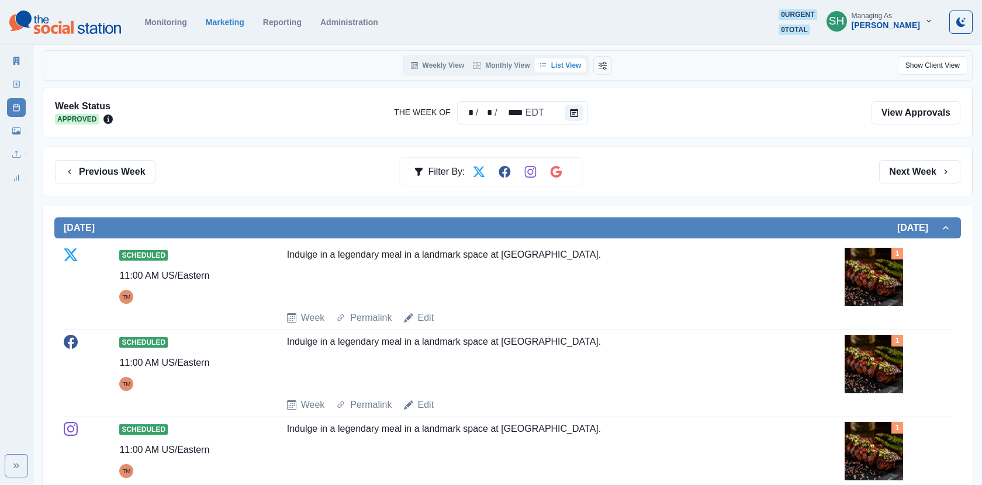
scroll to position [208, 0]
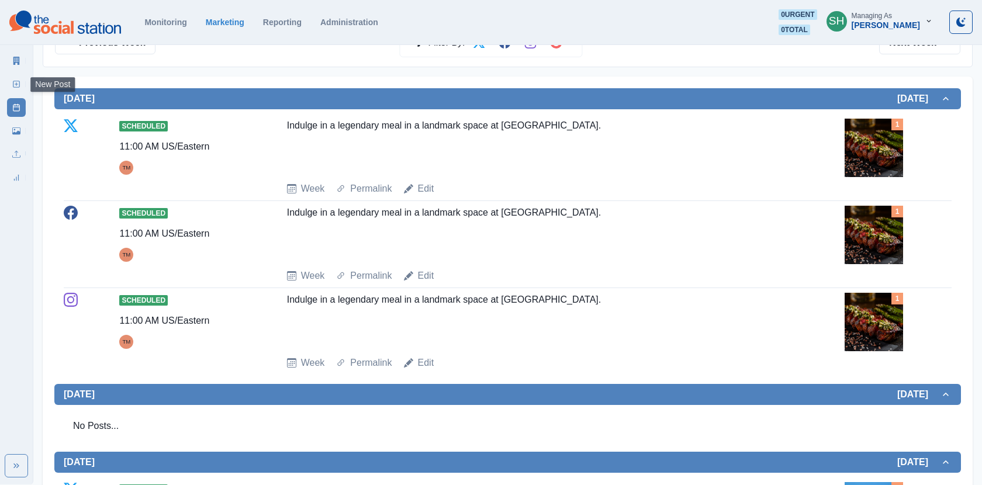
click at [13, 73] on div "New Post" at bounding box center [16, 81] width 19 height 23
click at [15, 59] on icon at bounding box center [16, 61] width 8 height 8
